Goal: Information Seeking & Learning: Learn about a topic

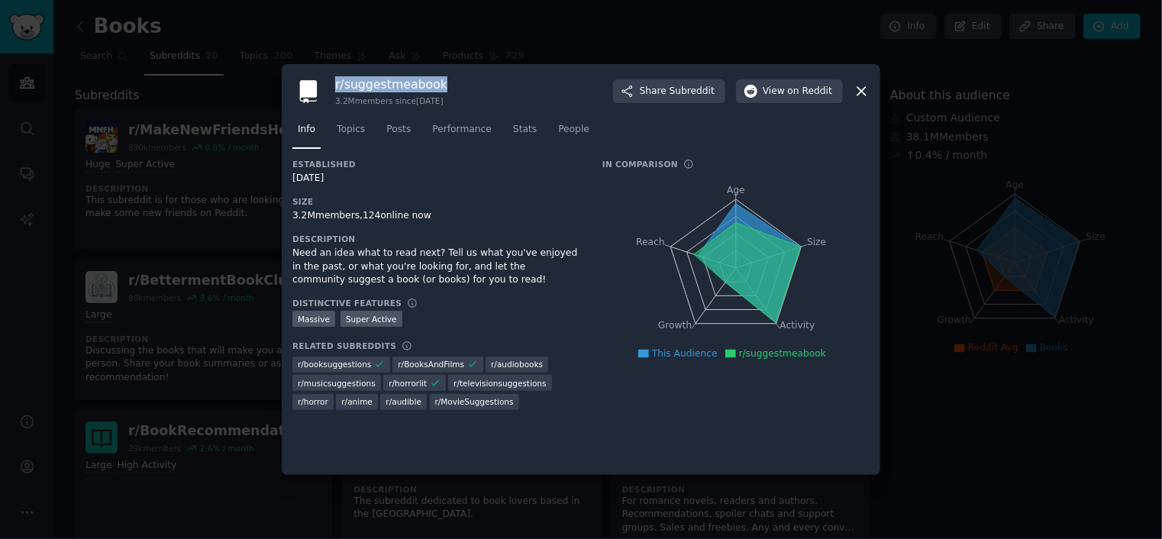
drag, startPoint x: 452, startPoint y: 84, endPoint x: 336, endPoint y: 88, distance: 116.1
click at [336, 88] on div "r/ suggestmeabook 3.2M members since [DATE] Share Subreddit View on Reddit" at bounding box center [580, 91] width 577 height 32
copy h3 "r/ suggestmeabook"
click at [866, 92] on icon at bounding box center [861, 91] width 16 height 16
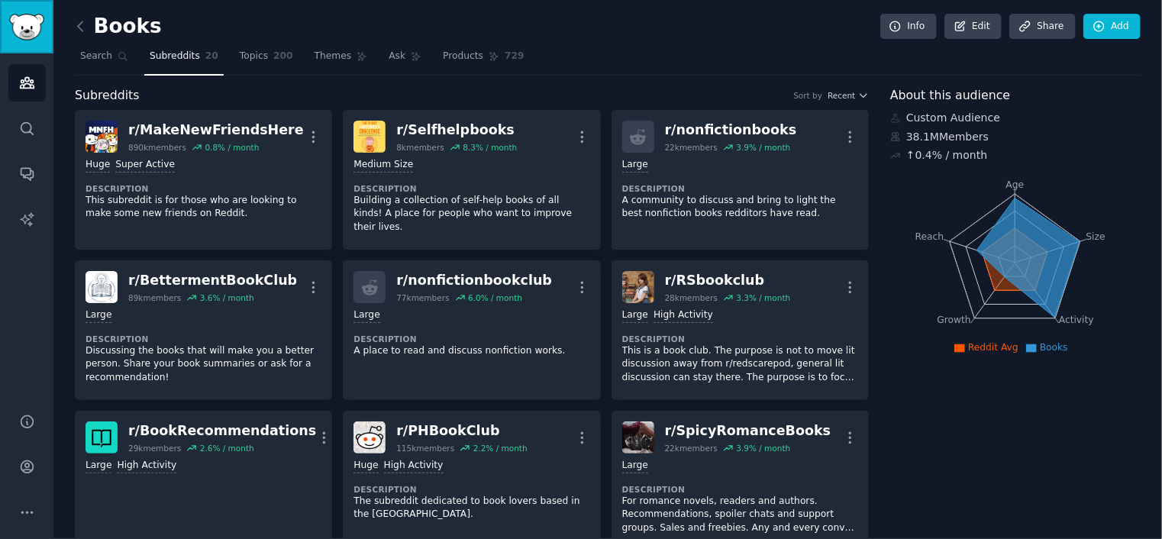
click at [30, 24] on img "Sidebar" at bounding box center [26, 27] width 35 height 27
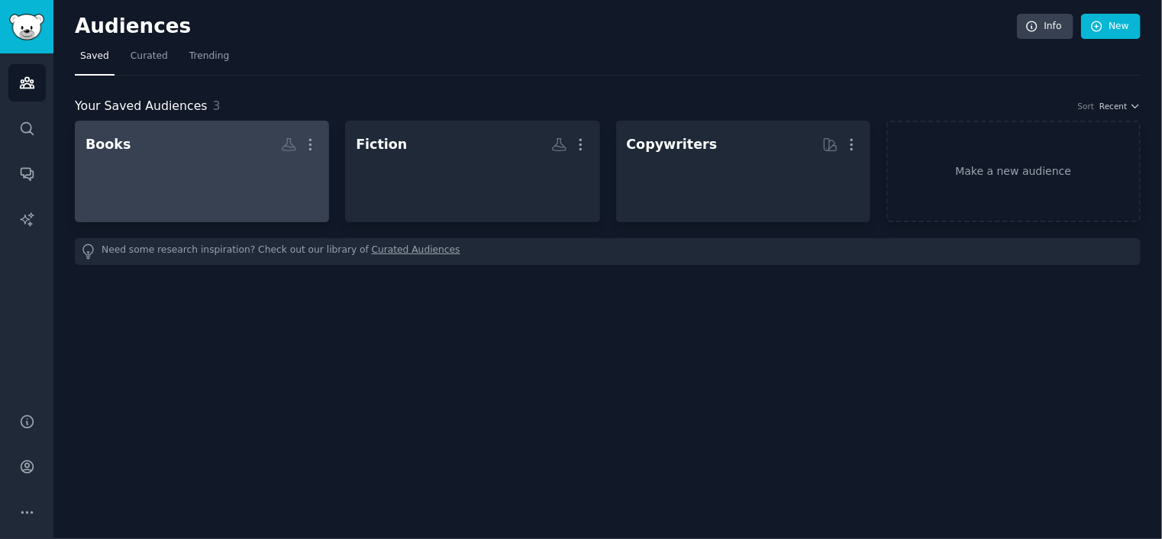
click at [107, 147] on div "Books" at bounding box center [107, 144] width 45 height 19
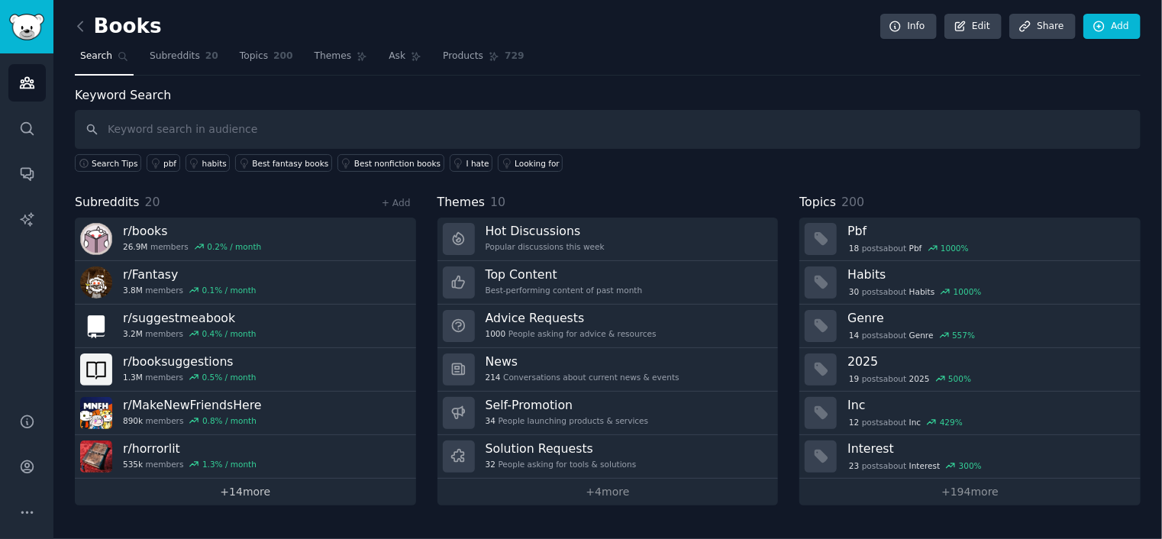
click at [247, 489] on link "+ 14 more" at bounding box center [245, 492] width 341 height 27
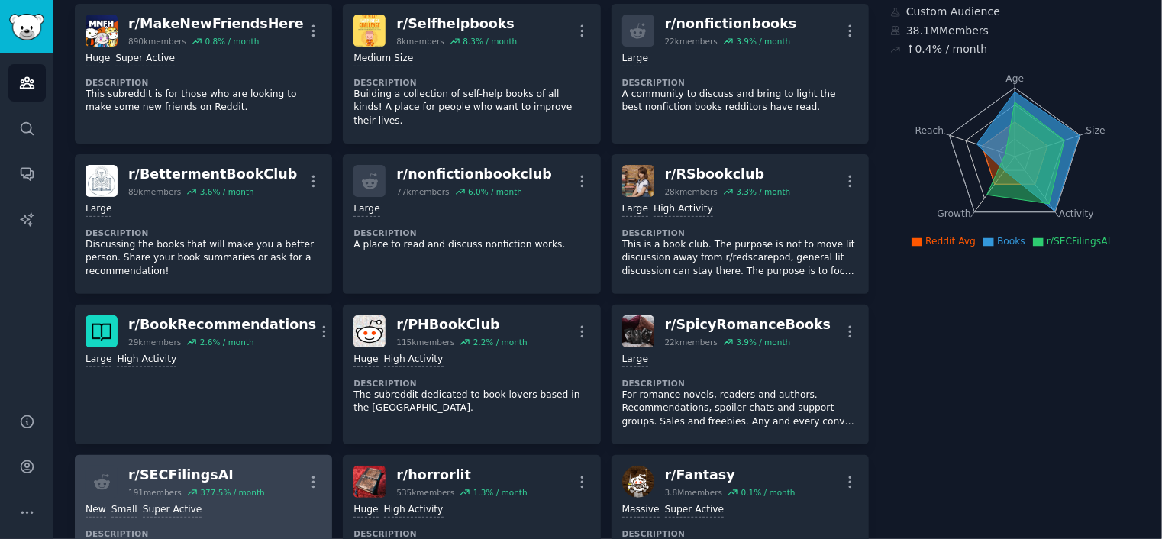
scroll to position [153, 0]
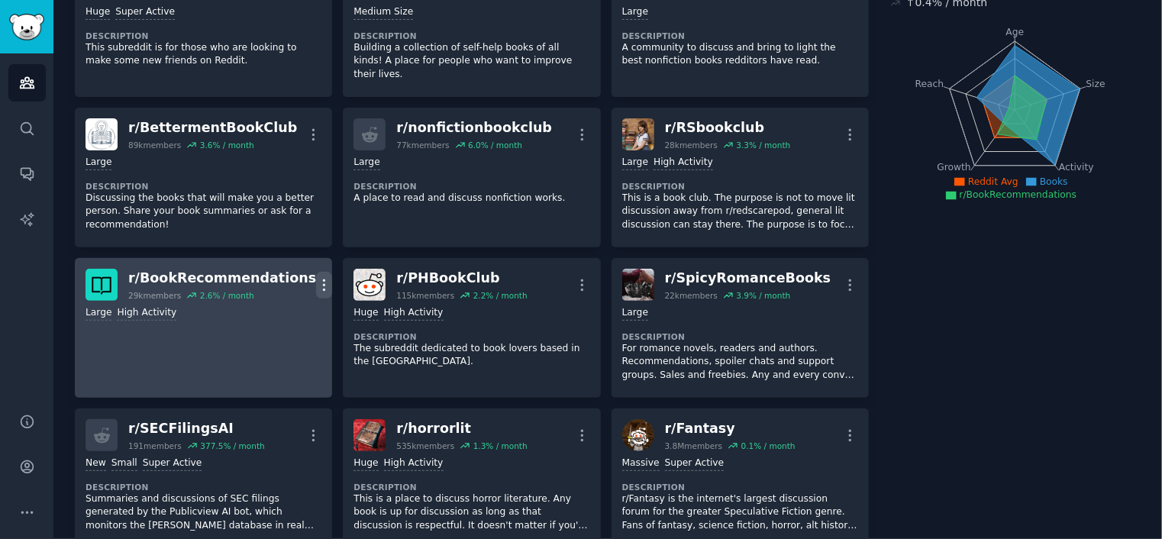
click at [316, 277] on icon "button" at bounding box center [324, 285] width 16 height 16
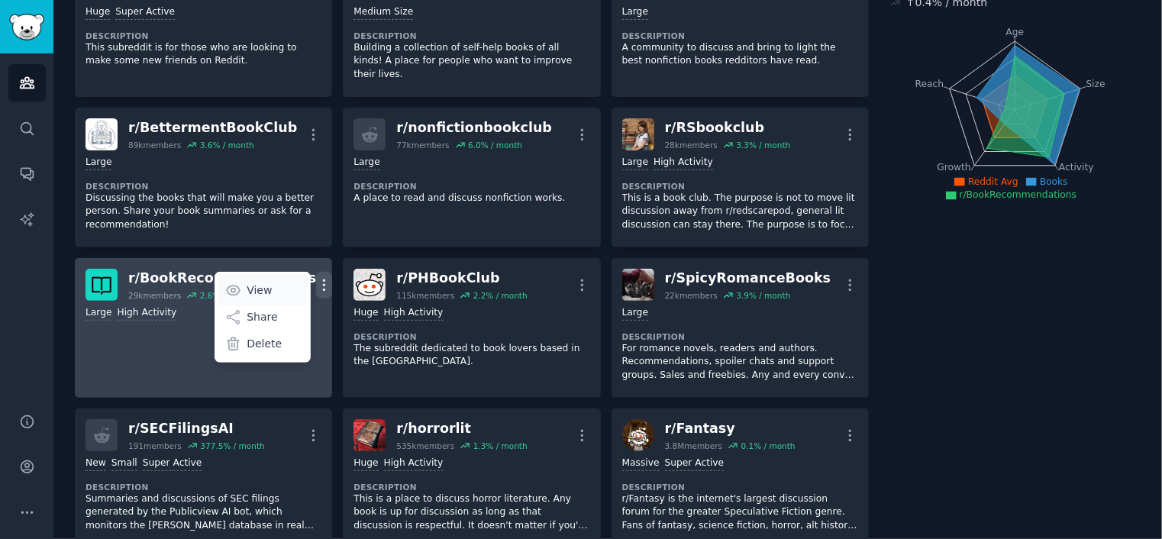
click at [250, 282] on p "View" at bounding box center [259, 290] width 25 height 16
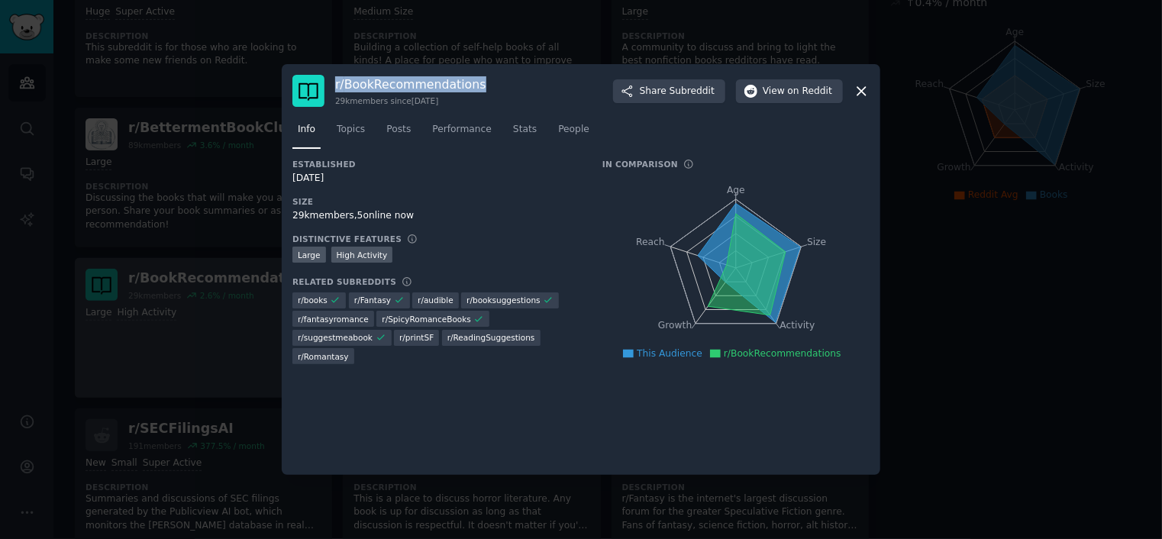
drag, startPoint x: 503, startPoint y: 85, endPoint x: 335, endPoint y: 89, distance: 168.0
click at [335, 89] on div "r/ BookRecommendations 29k members since [DATE] Share Subreddit View on Reddit" at bounding box center [580, 91] width 577 height 32
copy h3 "r/ BookRecommendations"
click at [861, 91] on icon at bounding box center [861, 91] width 8 height 8
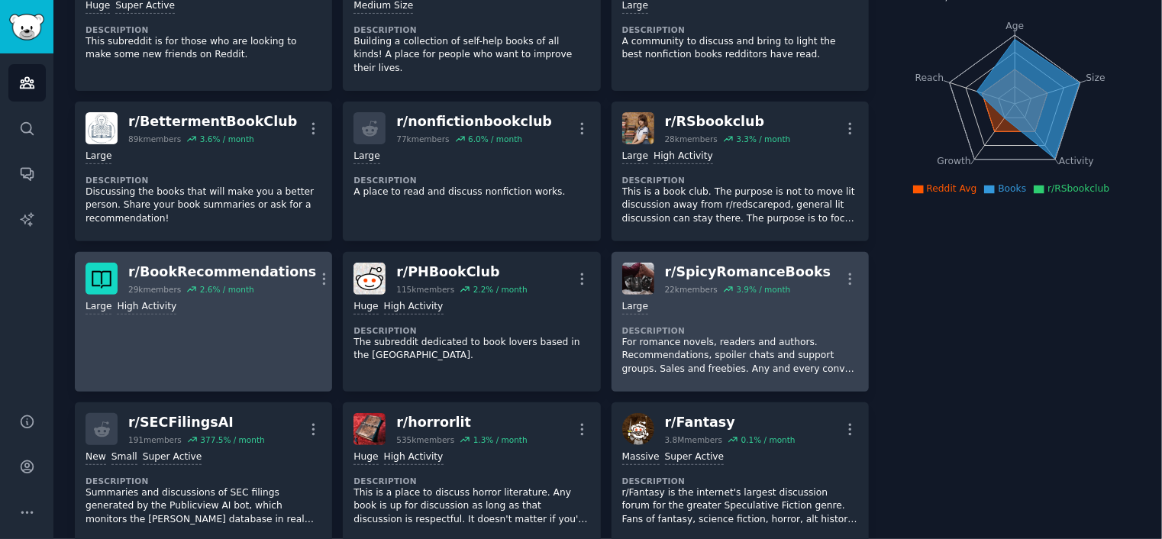
scroll to position [6, 0]
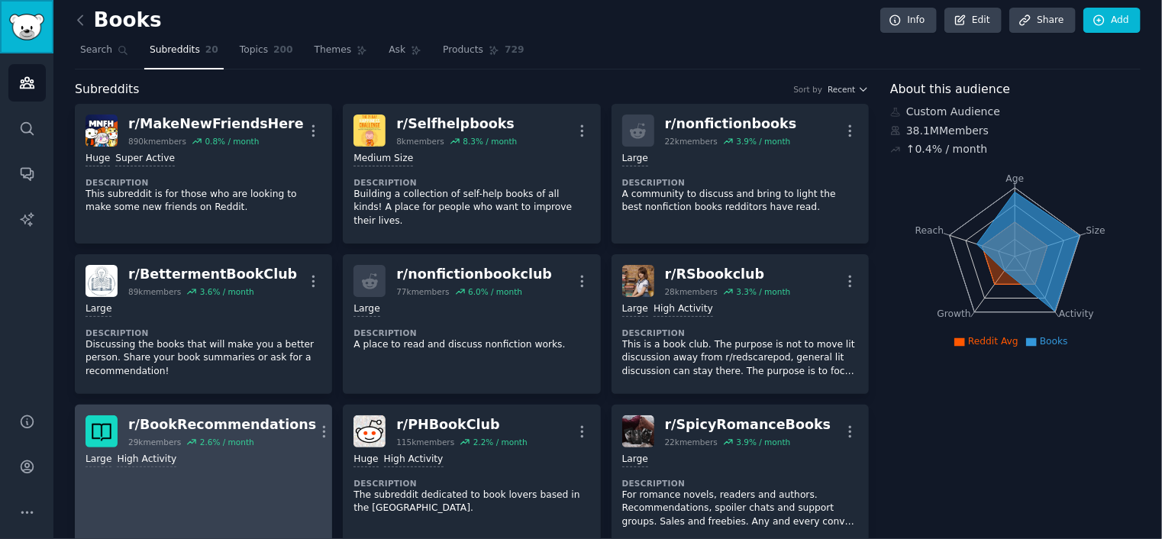
click at [31, 27] on img "Sidebar" at bounding box center [26, 27] width 35 height 27
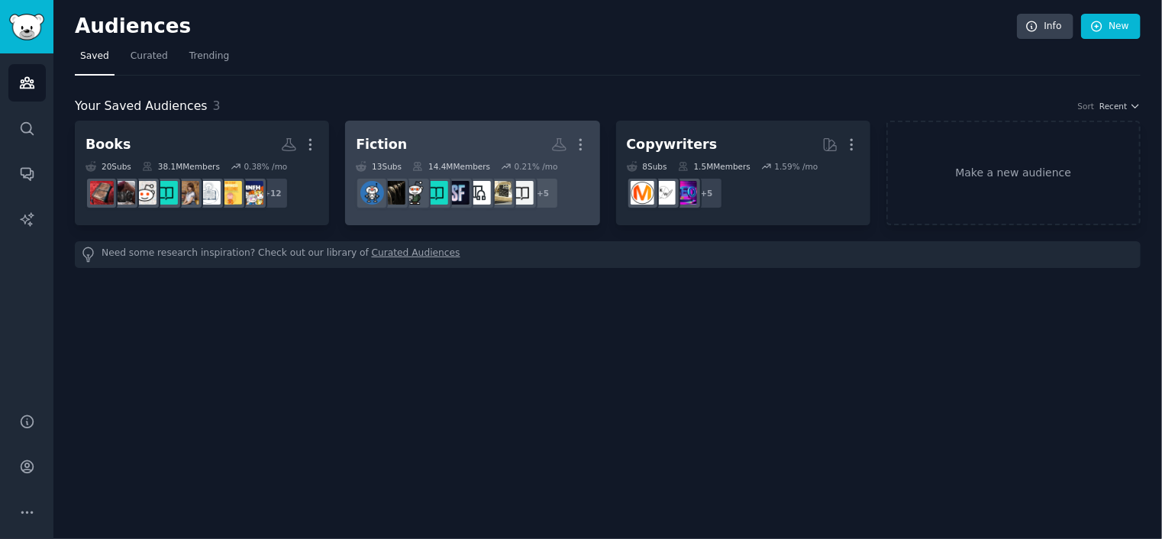
click at [379, 139] on div "Fiction" at bounding box center [381, 144] width 51 height 19
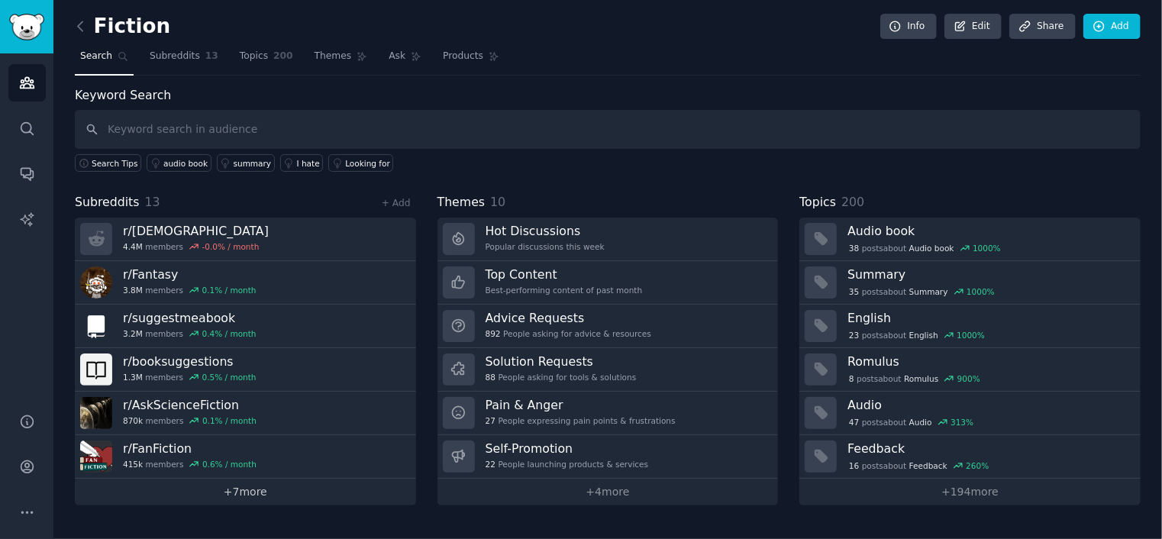
click at [246, 485] on link "+ 7 more" at bounding box center [245, 492] width 341 height 27
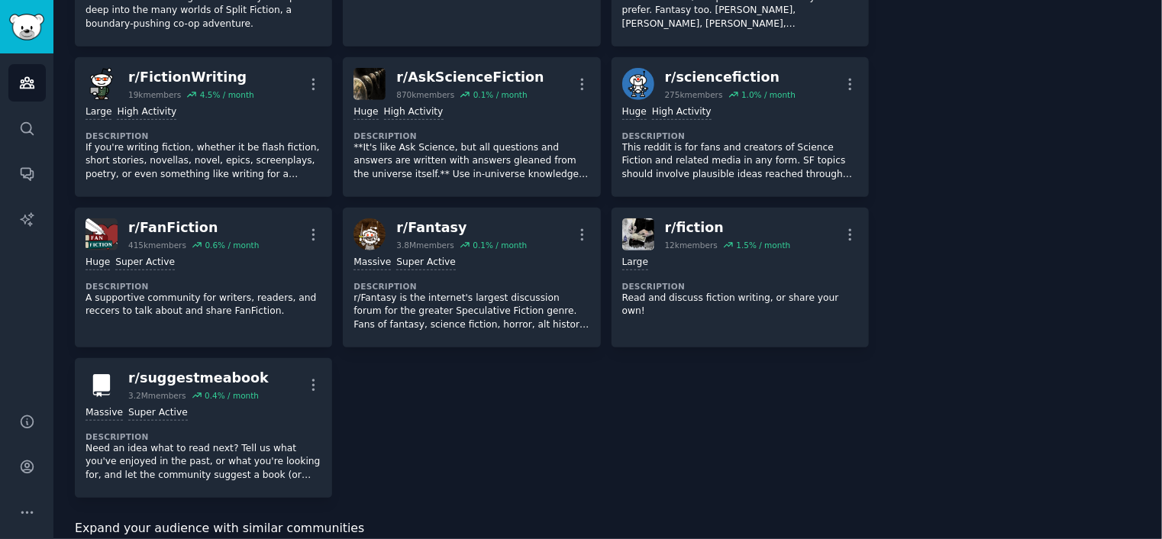
scroll to position [356, 0]
